Goal: Task Accomplishment & Management: Complete application form

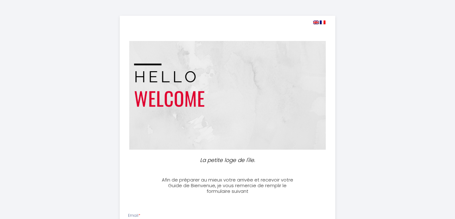
select select
click at [315, 23] on img at bounding box center [316, 23] width 6 height 4
select select
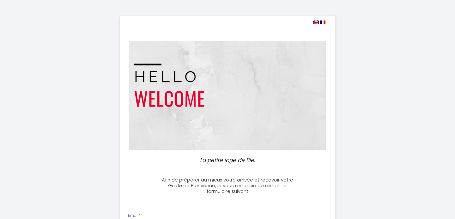
click at [323, 23] on img at bounding box center [323, 23] width 6 height 4
select select
click at [317, 23] on img at bounding box center [316, 23] width 6 height 4
select select
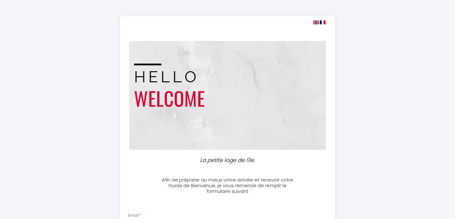
select select
click at [317, 23] on img at bounding box center [316, 23] width 6 height 4
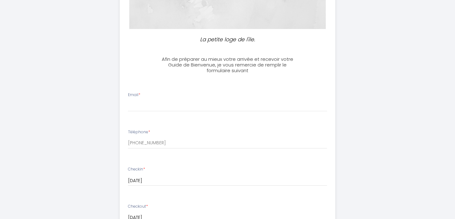
scroll to position [121, 0]
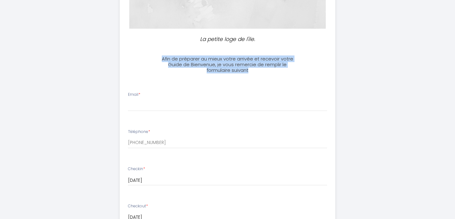
drag, startPoint x: 258, startPoint y: 70, endPoint x: 166, endPoint y: 51, distance: 94.4
click at [166, 51] on div "Afin de préparer au mieux votre arrivée et recevoir votre Guide de Bienvenue, j…" at bounding box center [227, 61] width 149 height 23
copy h3 "Afin de préparer au mieux votre arrivée et recevoir votre Guide de Bienvenue, j…"
